Goal: Task Accomplishment & Management: Use online tool/utility

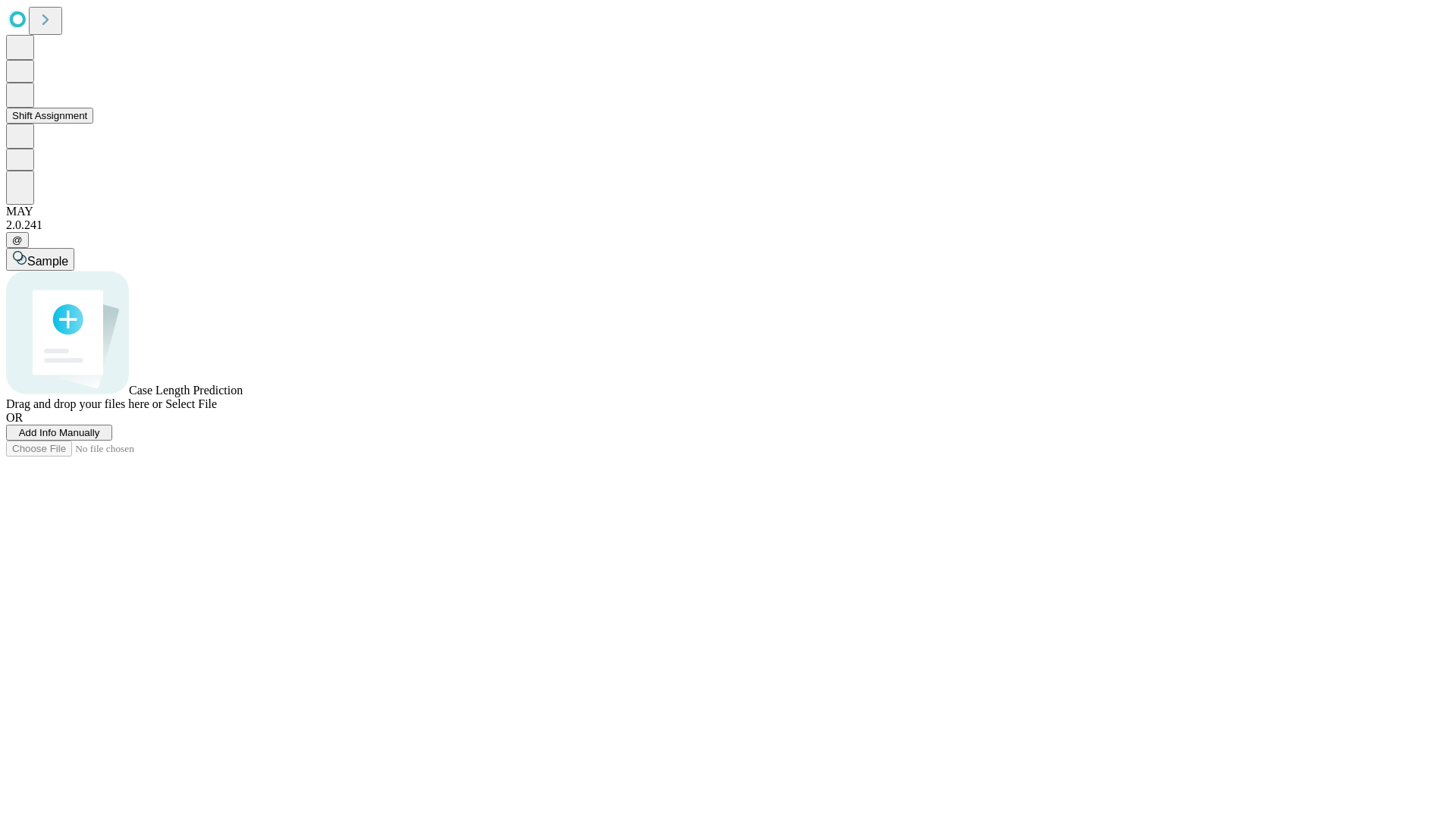
click at [94, 123] on button "Shift Assignment" at bounding box center [49, 115] width 87 height 16
